Goal: Task Accomplishment & Management: Use online tool/utility

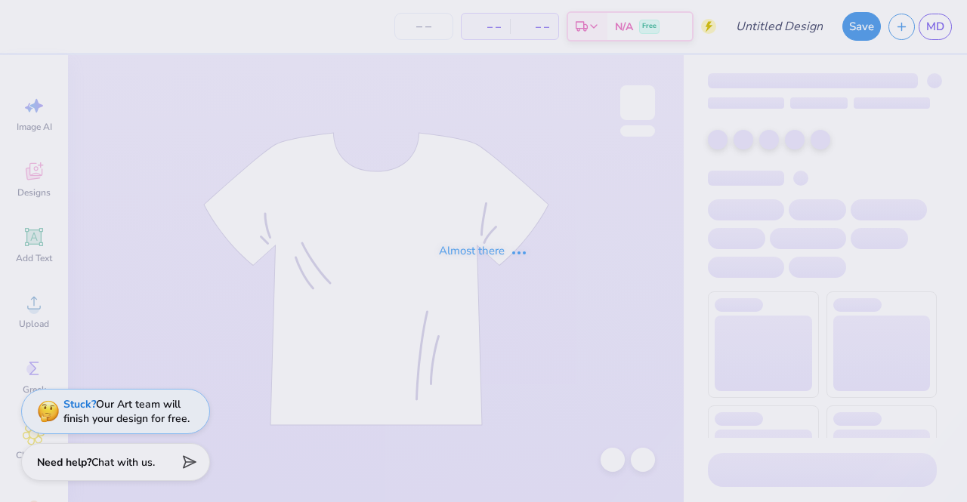
type input "smoke out shirt for mads ur welcome"
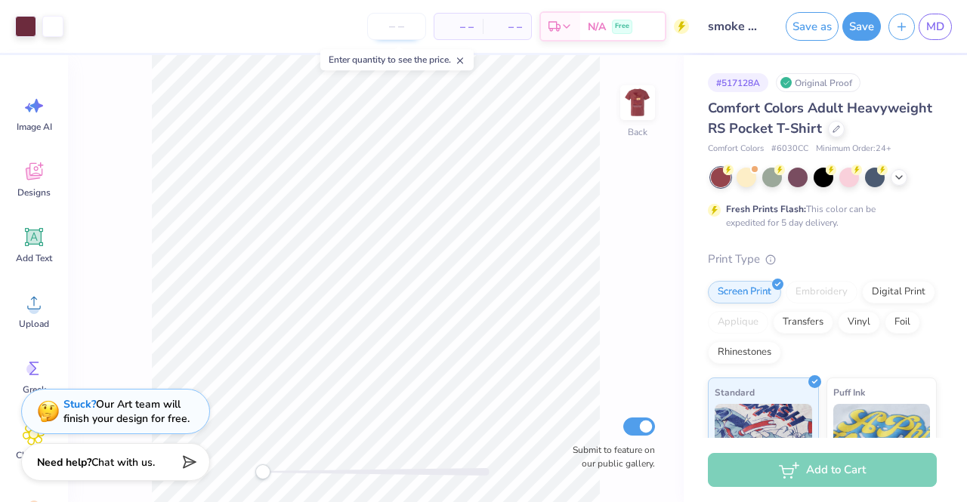
click at [400, 26] on input "number" at bounding box center [396, 26] width 59 height 27
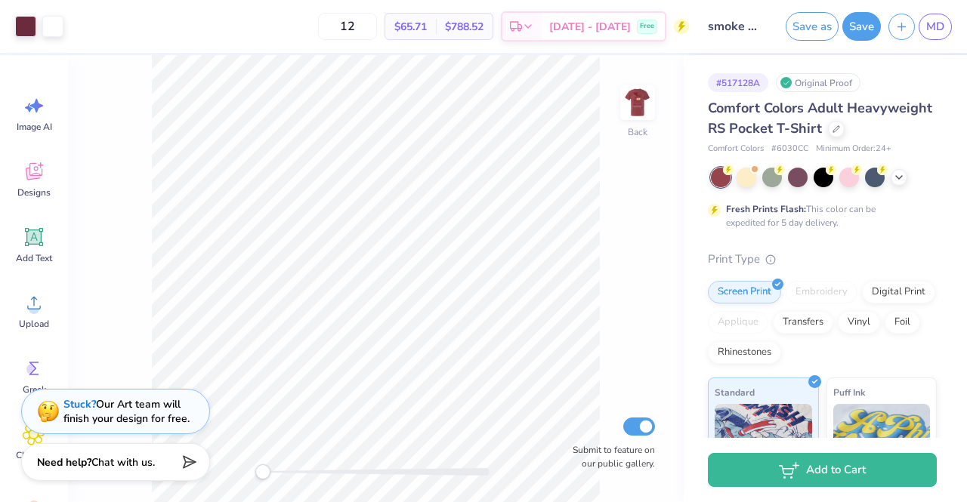
type input "1"
type input "20"
click at [848, 28] on button "Save" at bounding box center [861, 24] width 39 height 29
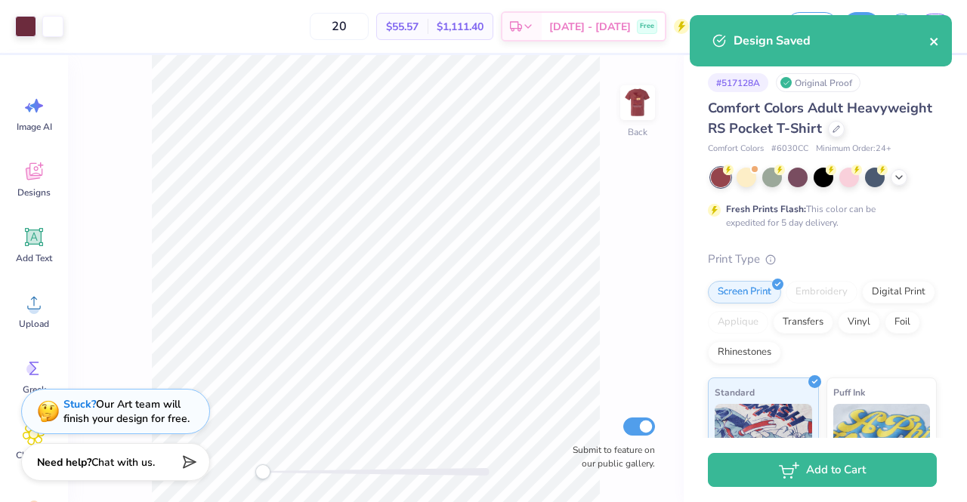
click at [934, 40] on icon "close" at bounding box center [934, 42] width 11 height 12
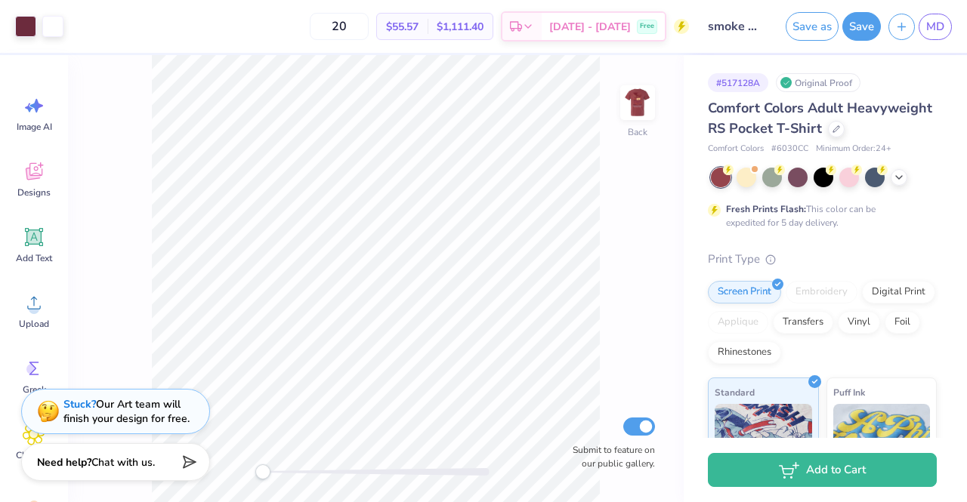
click at [931, 18] on div "Design Saved" at bounding box center [821, 15] width 268 height 6
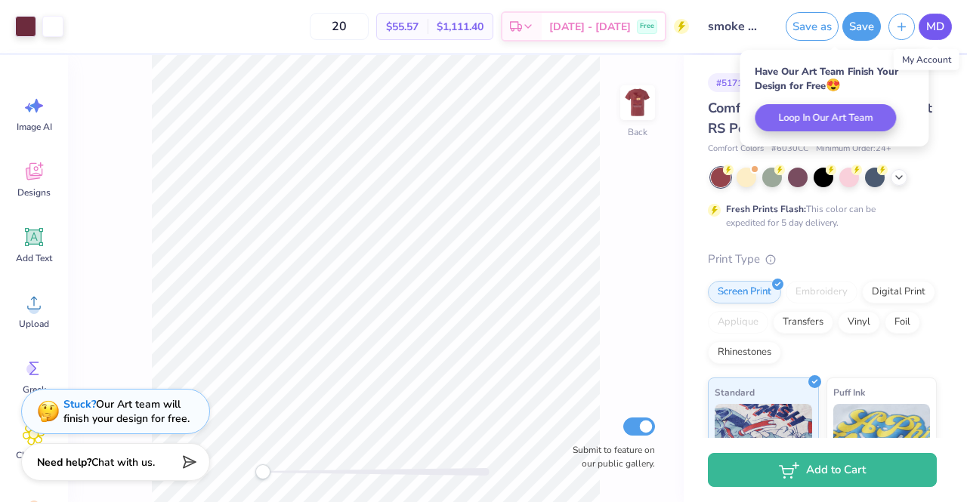
click at [931, 28] on span "MD" at bounding box center [935, 26] width 18 height 17
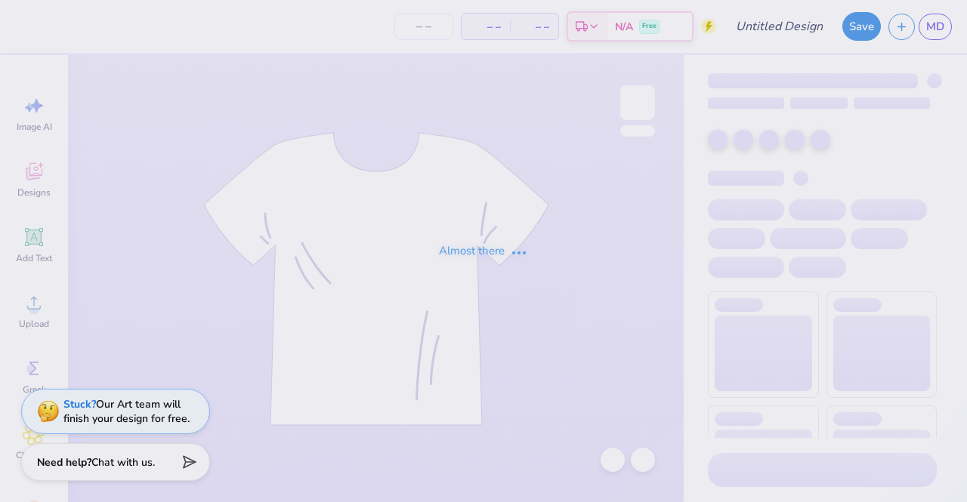
type input "smoke out shirt for mads ur welcome"
type input "20"
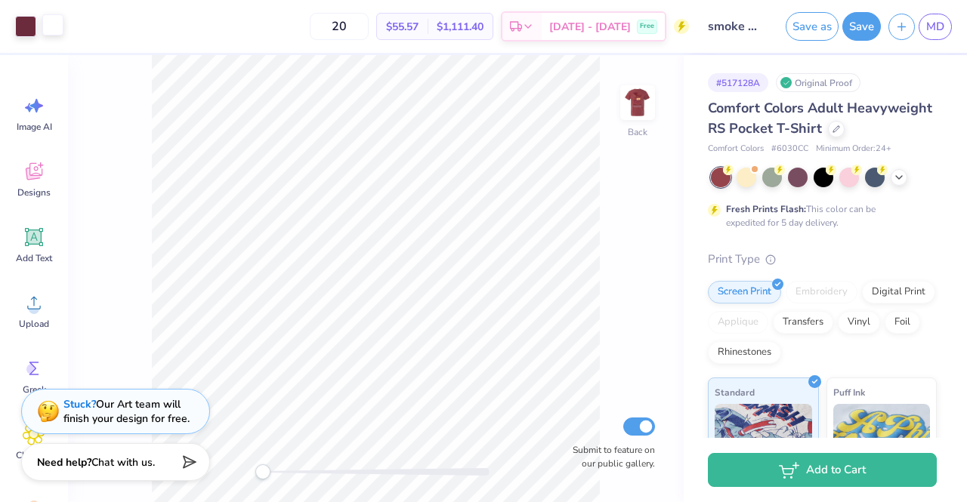
click at [54, 26] on div at bounding box center [52, 24] width 21 height 21
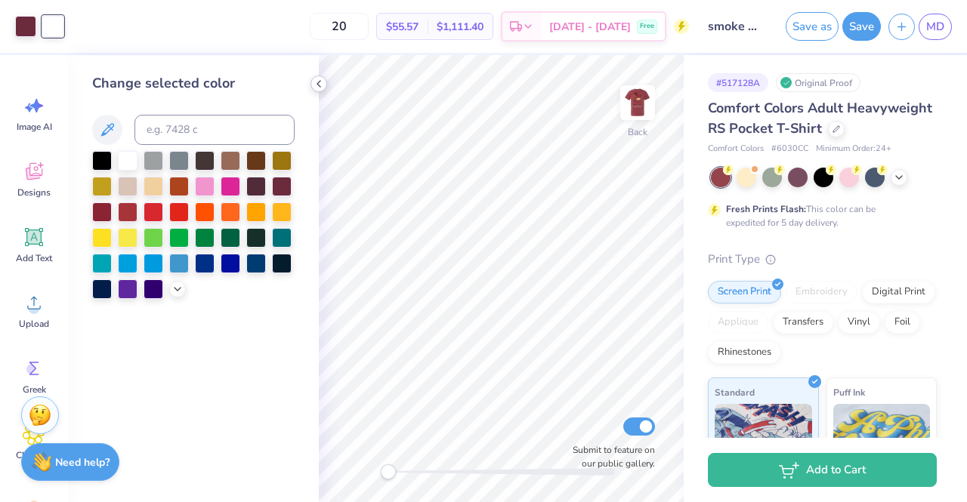
click at [317, 85] on icon at bounding box center [319, 84] width 12 height 12
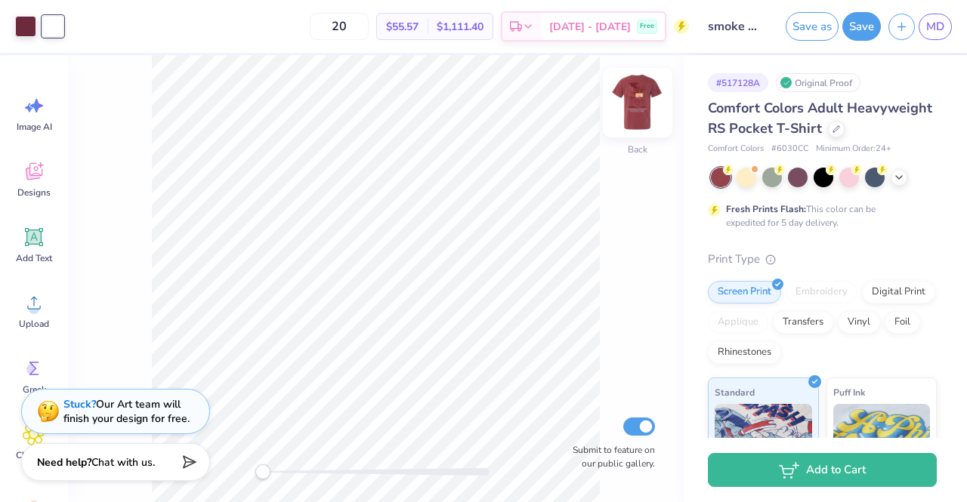
click at [628, 102] on img at bounding box center [637, 103] width 60 height 60
click at [57, 26] on div at bounding box center [52, 26] width 21 height 21
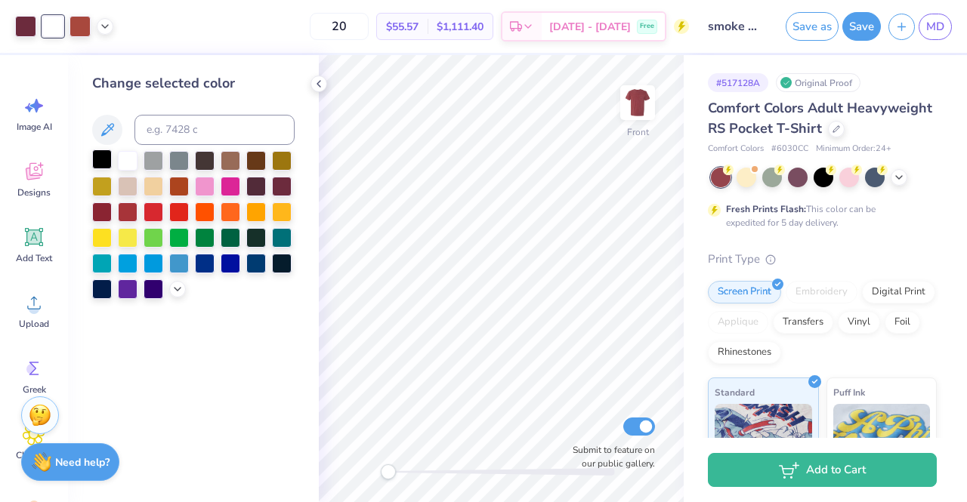
click at [99, 161] on div at bounding box center [102, 160] width 20 height 20
click at [313, 255] on div "Change selected color" at bounding box center [193, 278] width 251 height 447
click at [317, 85] on icon at bounding box center [319, 84] width 12 height 12
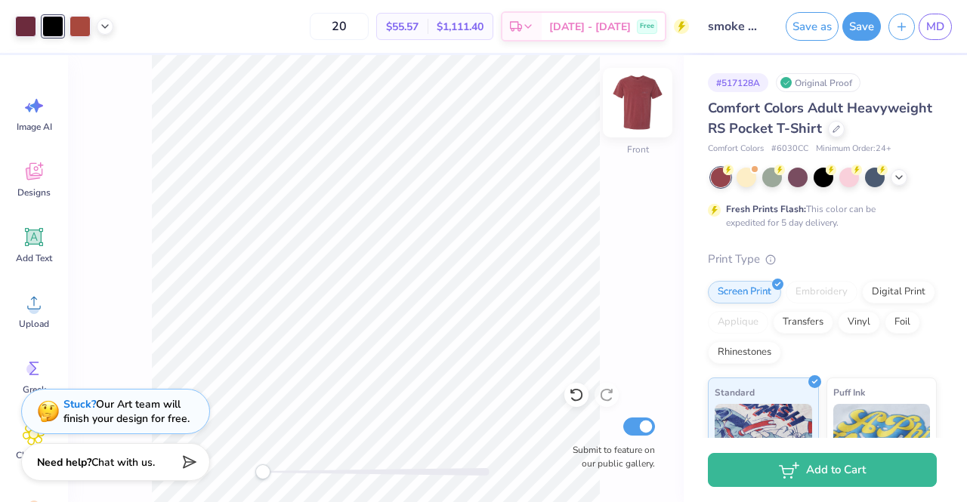
click at [647, 97] on img at bounding box center [637, 103] width 60 height 60
click at [50, 26] on div at bounding box center [52, 24] width 21 height 21
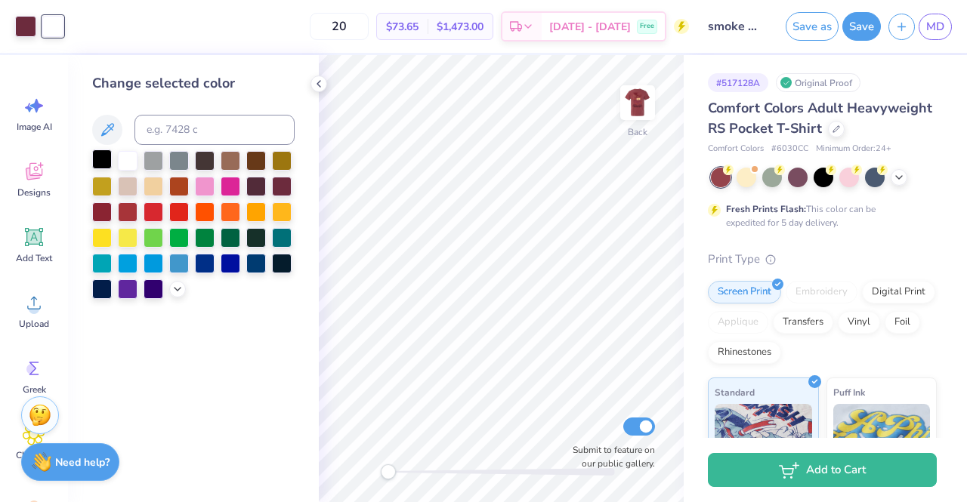
click at [100, 158] on div at bounding box center [102, 160] width 20 height 20
click at [319, 90] on div at bounding box center [318, 84] width 17 height 17
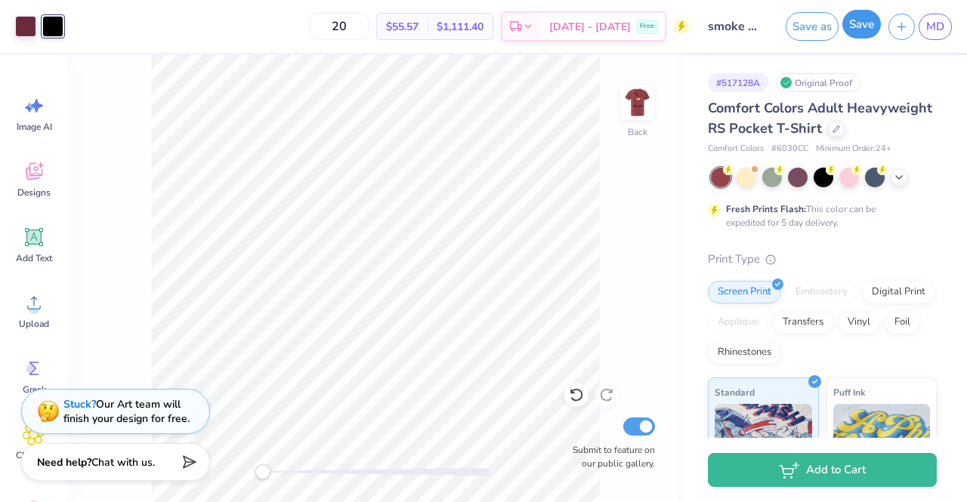
click at [862, 29] on button "Save" at bounding box center [861, 24] width 39 height 29
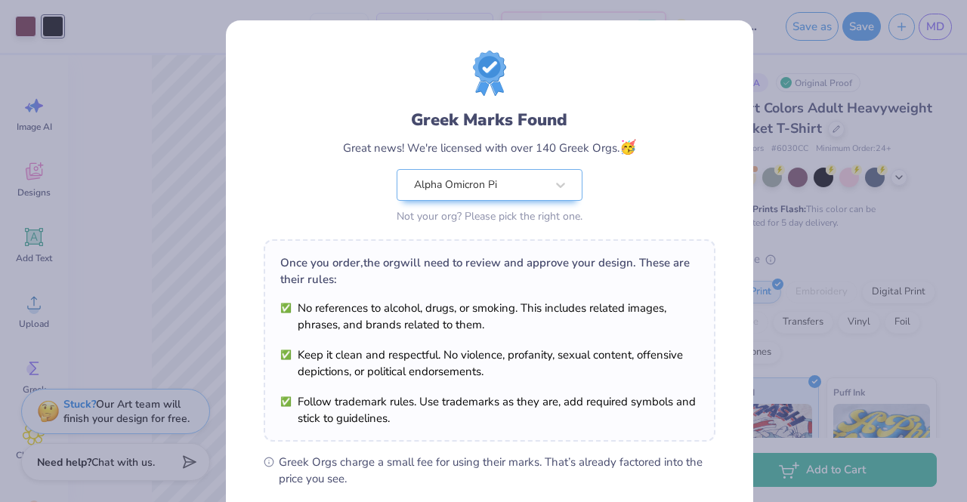
scroll to position [202, 0]
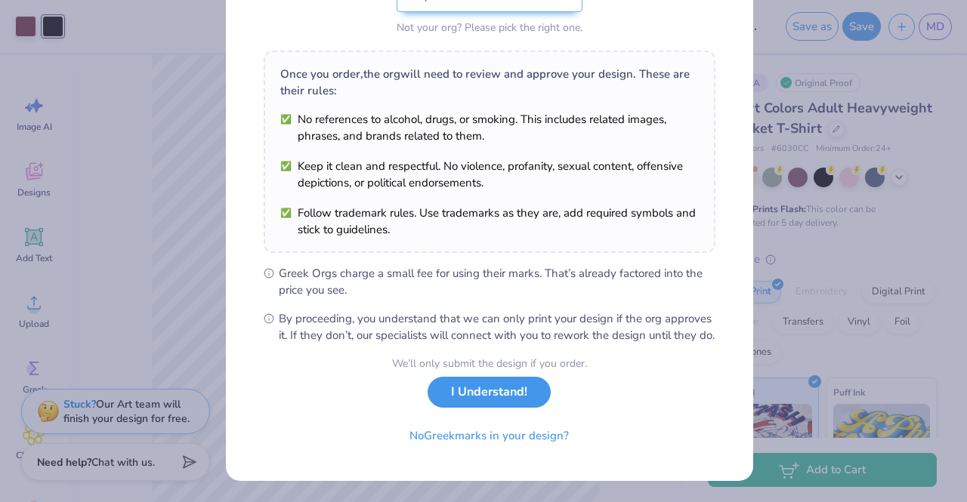
click at [500, 398] on button "I Understand!" at bounding box center [489, 392] width 123 height 31
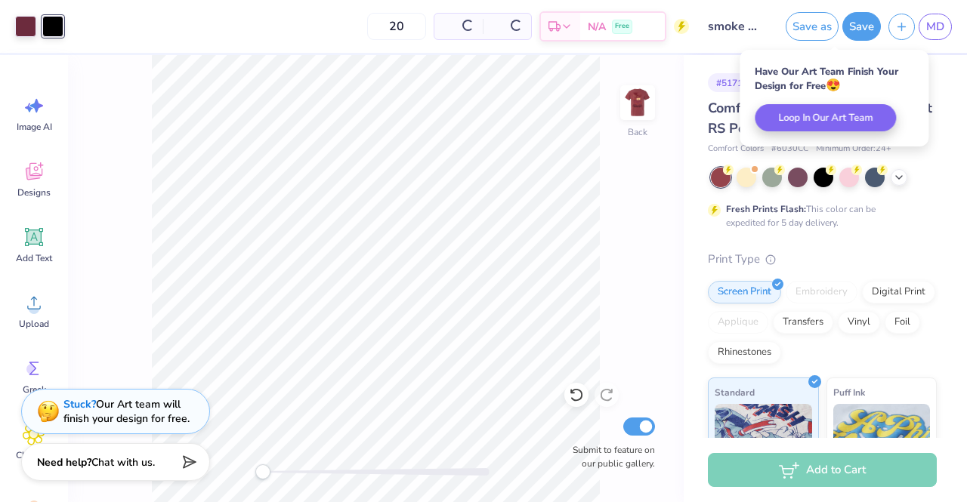
scroll to position [0, 0]
click at [941, 28] on span "MD" at bounding box center [935, 26] width 18 height 17
